Goal: Information Seeking & Learning: Understand process/instructions

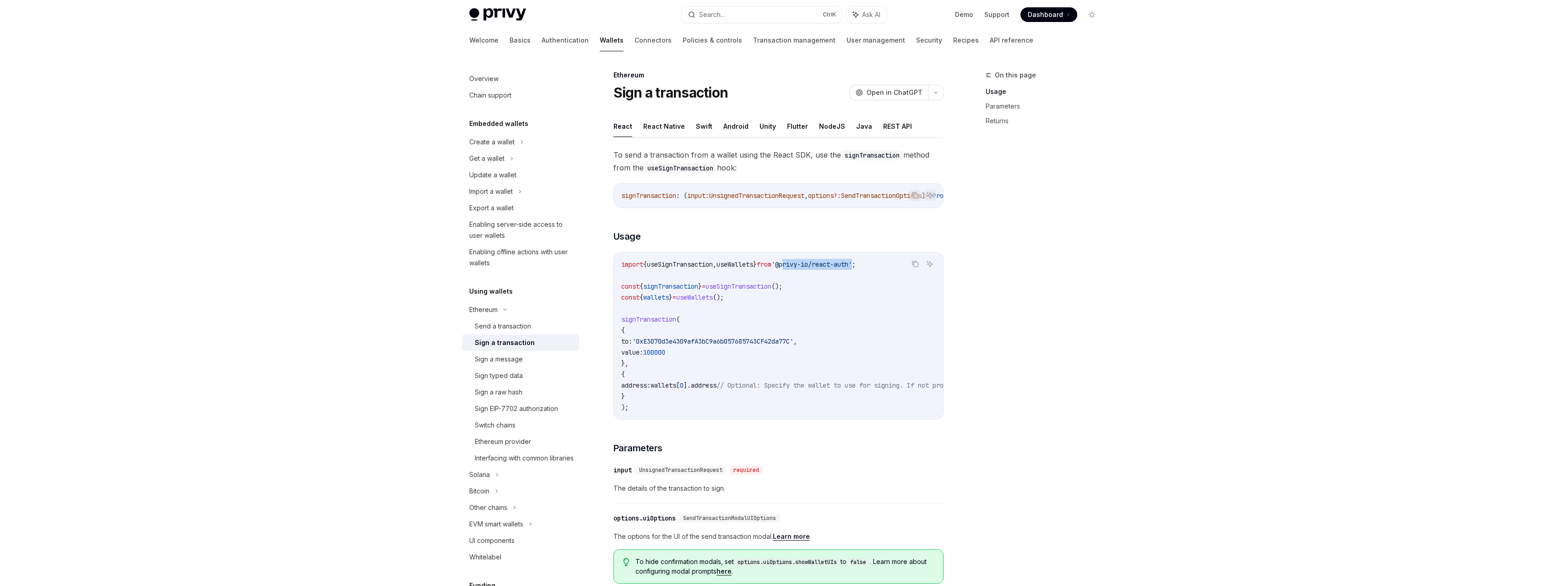
drag, startPoint x: 800, startPoint y: 269, endPoint x: 876, endPoint y: 265, distance: 76.1
click at [852, 265] on span "'@privy-io/react-auth'" at bounding box center [811, 264] width 80 height 9
copy span "privy-io/react-auth"
drag, startPoint x: 823, startPoint y: 128, endPoint x: 852, endPoint y: 125, distance: 29.2
click at [852, 125] on ul "React React Native Swift Android Unity Flutter NodeJS Java REST API" at bounding box center [779, 127] width 330 height 22
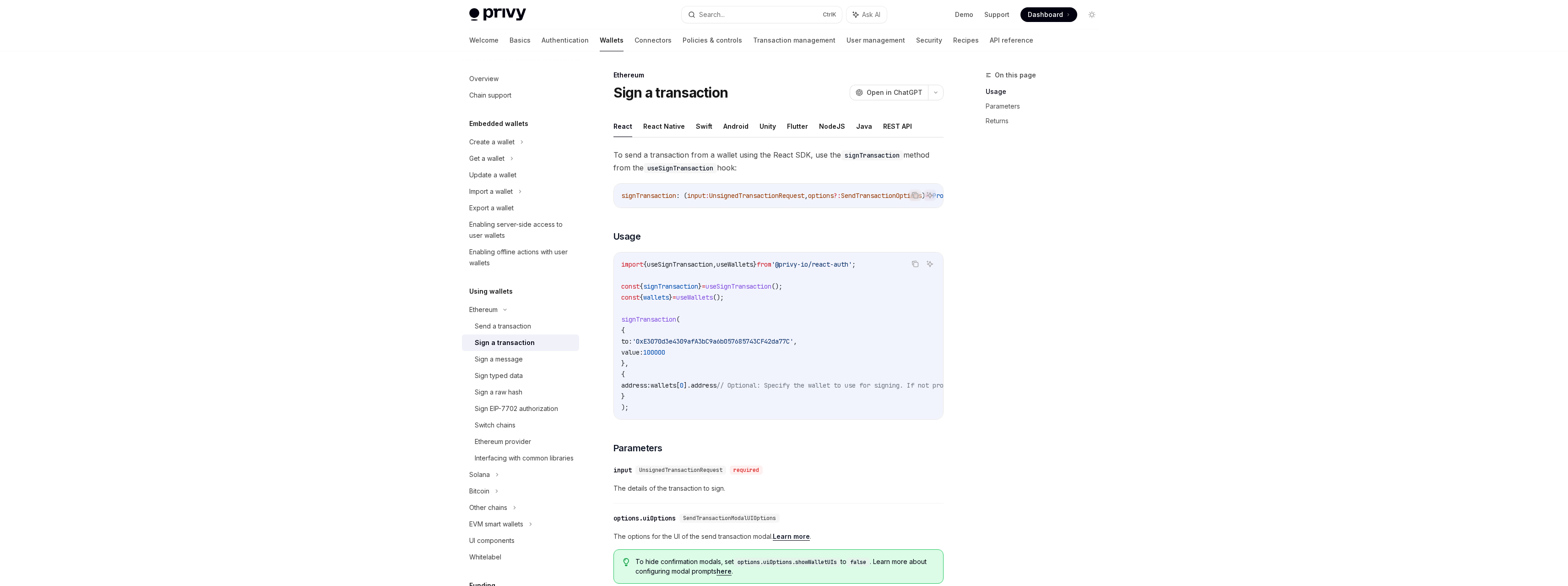
click at [845, 127] on ul "React React Native Swift Android Unity Flutter NodeJS Java REST API" at bounding box center [779, 127] width 330 height 22
click at [856, 125] on button "Java" at bounding box center [864, 126] width 16 height 21
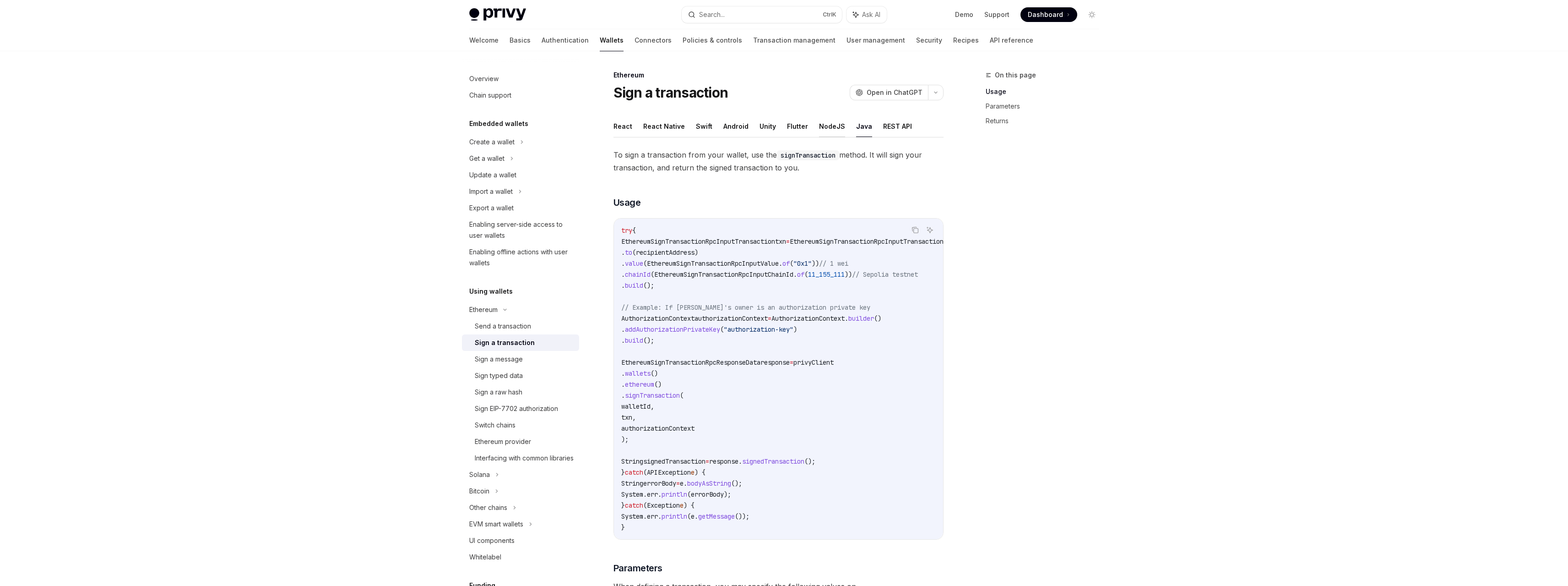
click at [825, 132] on button "NodeJS" at bounding box center [832, 126] width 26 height 21
type textarea "*"
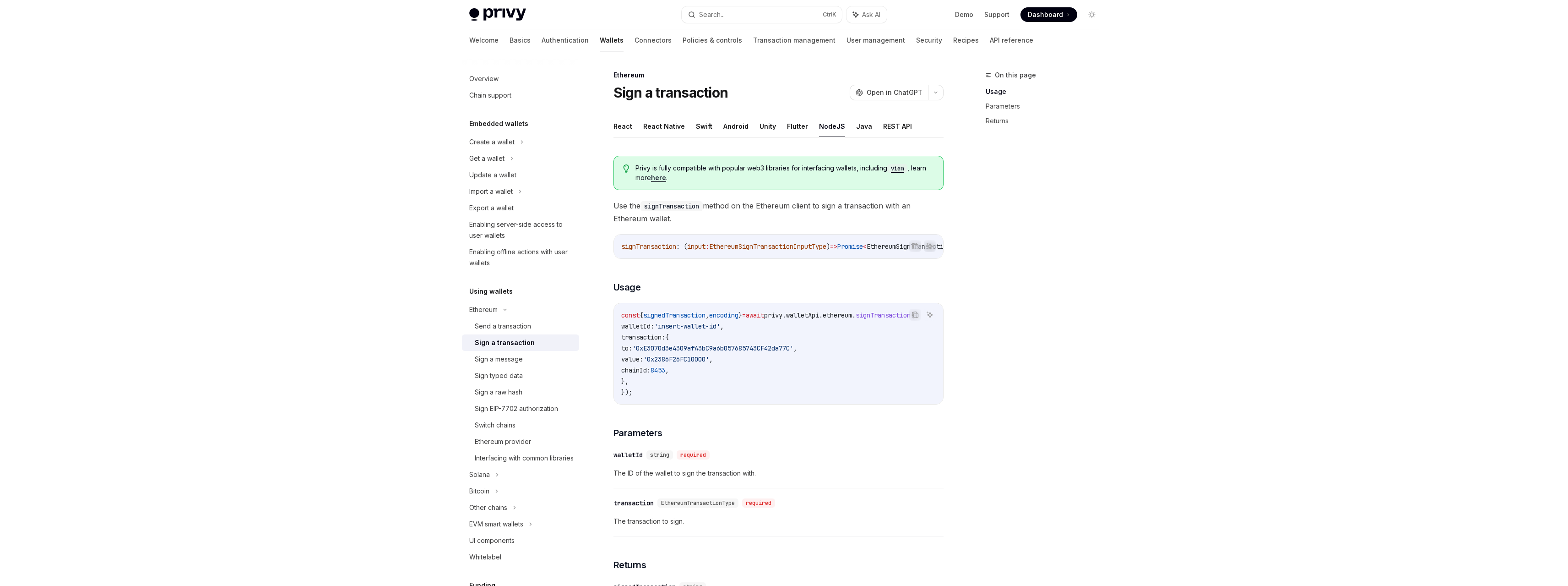
drag, startPoint x: 818, startPoint y: 317, endPoint x: 701, endPoint y: 306, distance: 117.5
click at [701, 306] on div "Privy is fully compatible with popular web3 libraries for interfacing wallets, …" at bounding box center [779, 411] width 330 height 524
click at [785, 340] on code "const { signedTransaction , encoding } = await privy . walletApi . ethereum . s…" at bounding box center [780, 353] width 318 height 88
click at [915, 96] on span "Open in ChatGPT" at bounding box center [895, 92] width 56 height 9
